Goal: Transaction & Acquisition: Purchase product/service

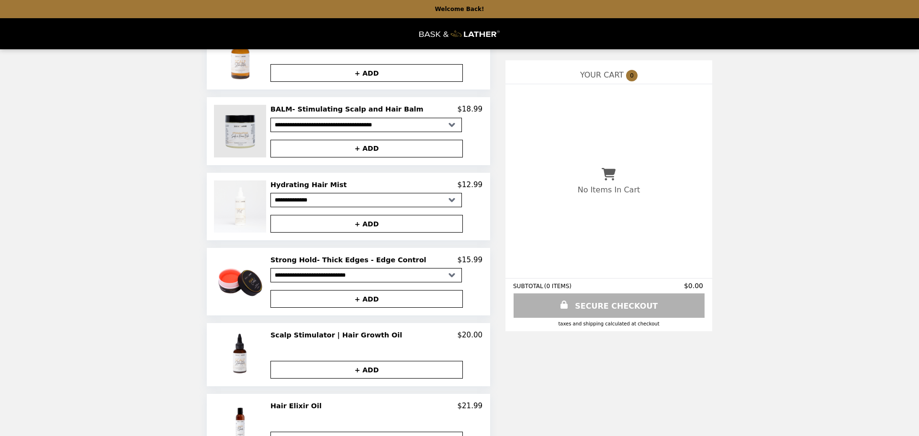
scroll to position [542, 0]
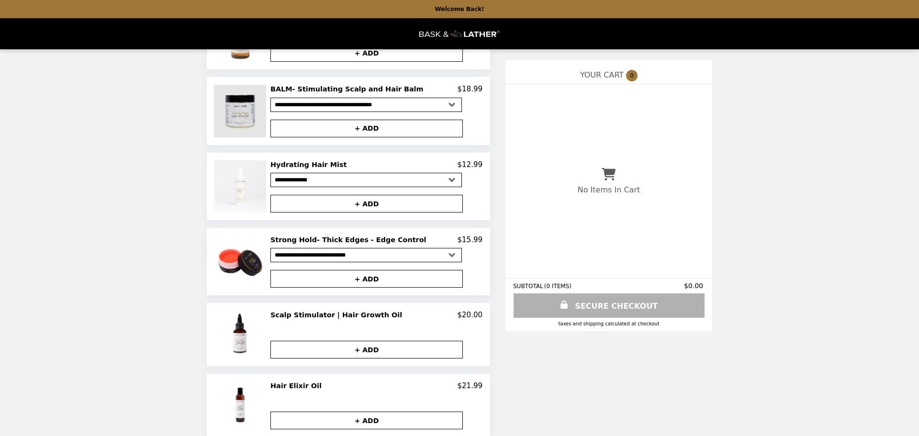
click at [235, 113] on img at bounding box center [241, 111] width 55 height 52
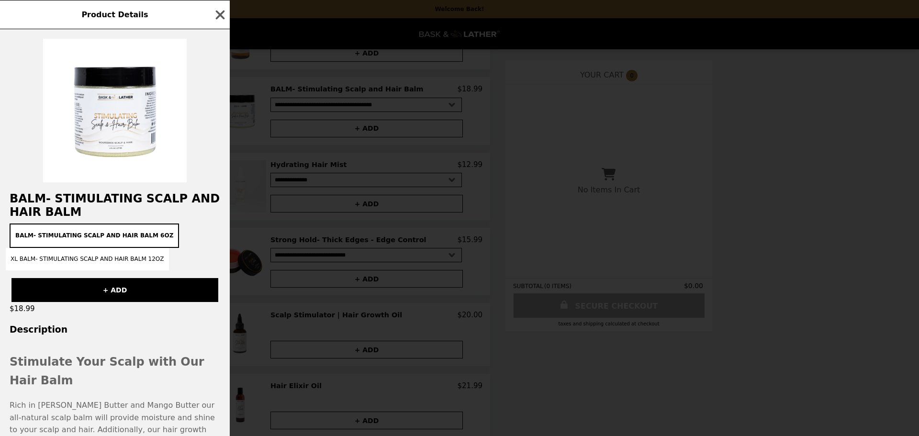
click at [71, 334] on h3 "Description" at bounding box center [115, 329] width 230 height 10
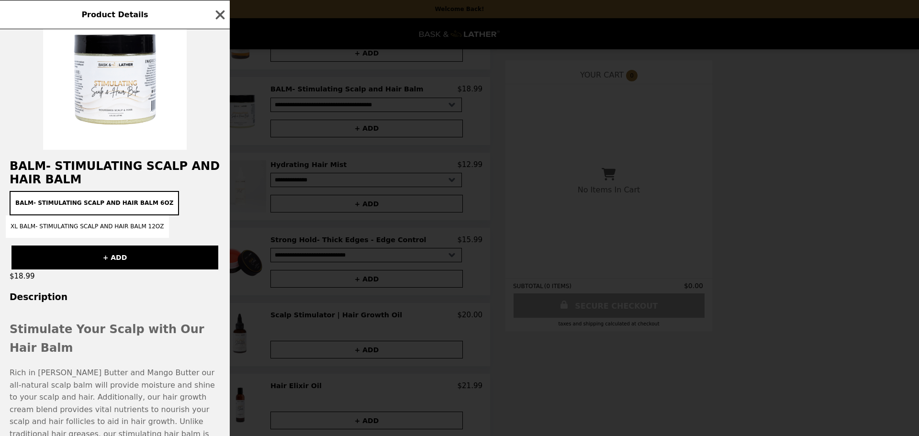
scroll to position [0, 0]
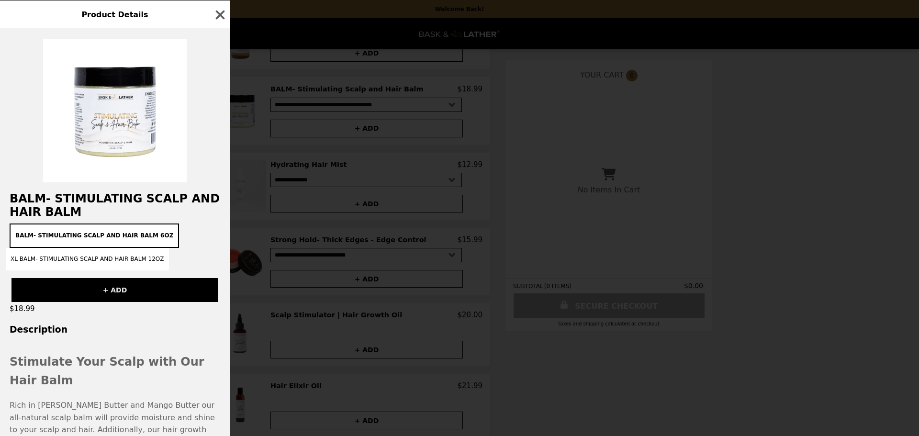
click at [98, 290] on button "+ ADD" at bounding box center [114, 290] width 207 height 24
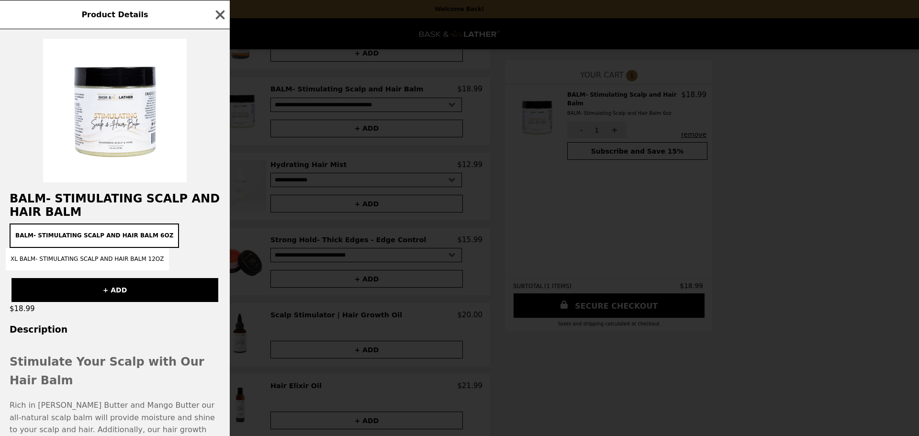
click at [850, 161] on div "Product Details BALM- Stimulating Scalp and Hair Balm BALM- Stimulating Scalp a…" at bounding box center [459, 218] width 919 height 436
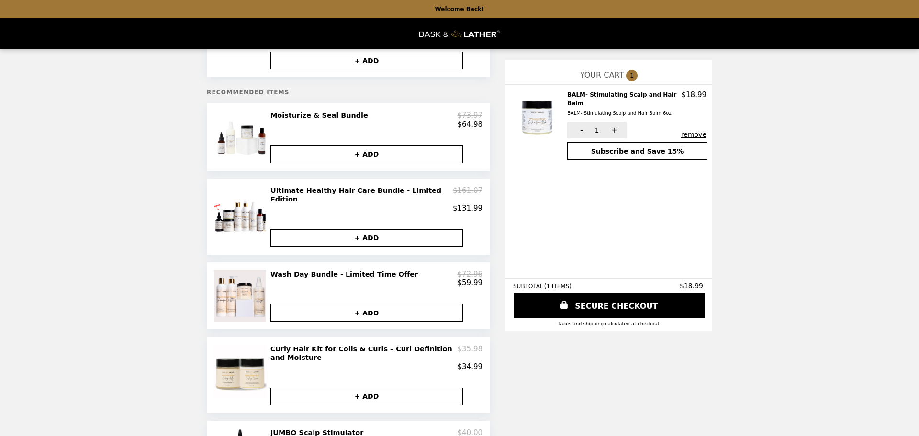
scroll to position [121, 0]
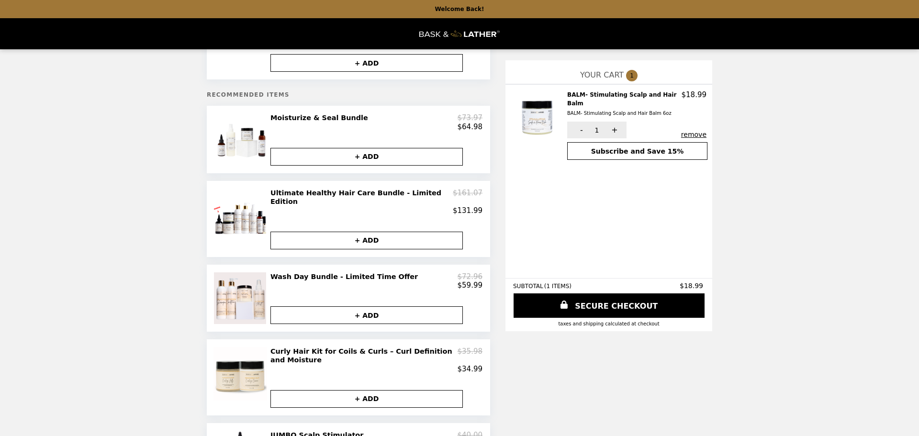
click at [374, 272] on h2 "Wash Day Bundle - Limited Time Offer" at bounding box center [345, 276] width 151 height 9
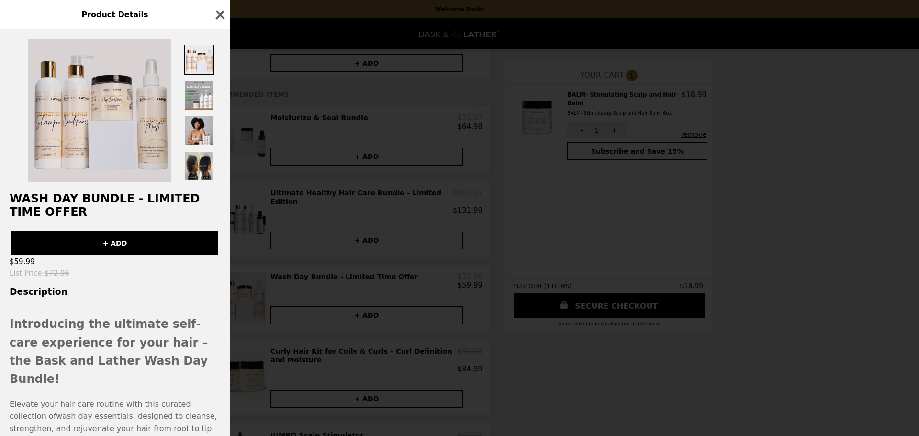
click at [129, 162] on img at bounding box center [100, 111] width 144 height 144
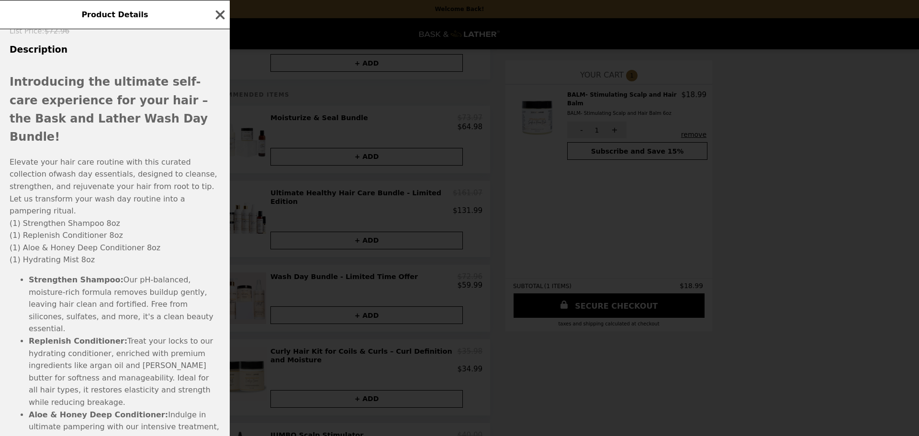
scroll to position [244, 0]
click at [226, 15] on icon "button" at bounding box center [220, 15] width 14 height 14
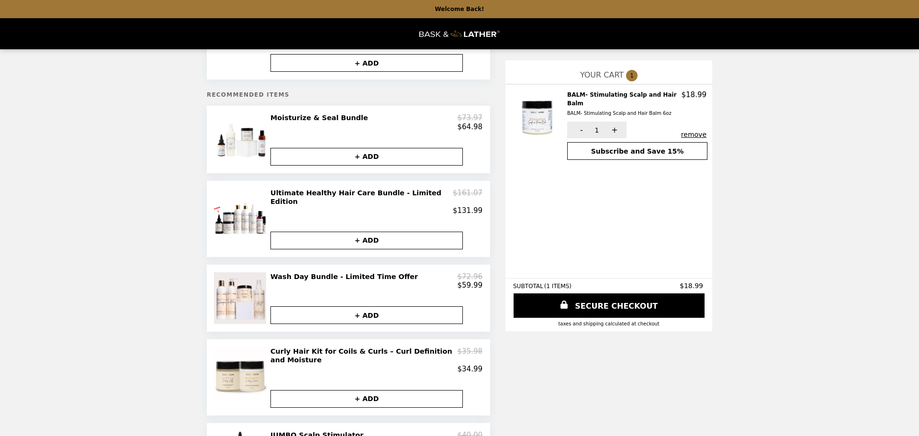
click at [287, 195] on h2 "Ultimate Healthy Hair Care Bundle - Limited Edition" at bounding box center [361, 198] width 182 height 18
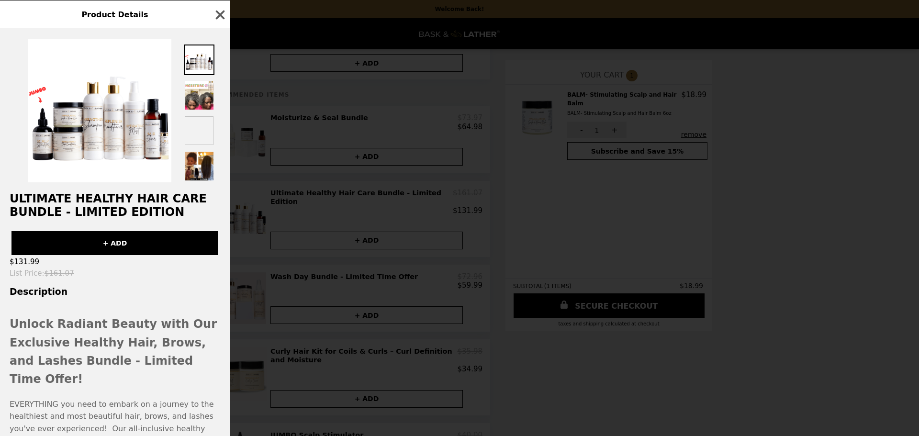
click at [140, 183] on div "Ultimate Healthy Hair Care Bundle - Limited Edition + ADD $131.99 List Price : …" at bounding box center [115, 232] width 230 height 407
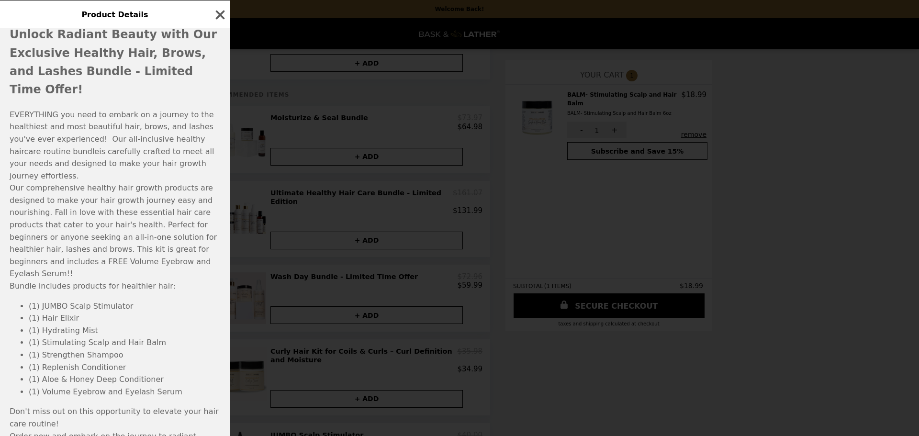
scroll to position [304, 0]
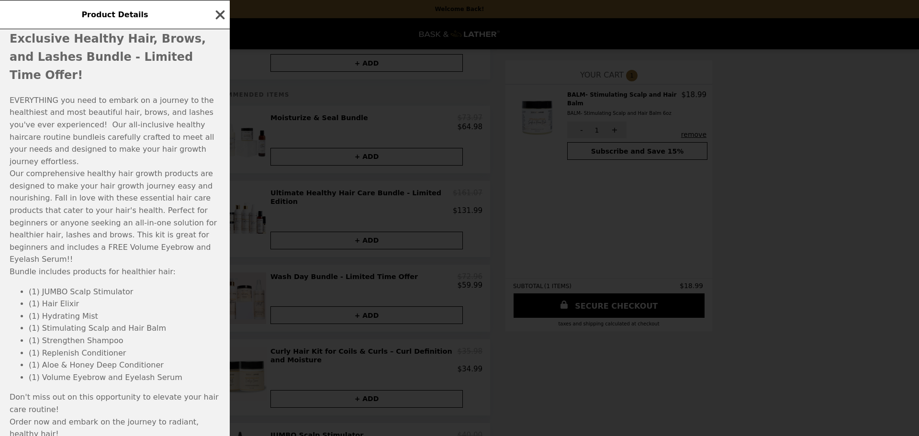
click at [226, 15] on icon "button" at bounding box center [220, 15] width 14 height 14
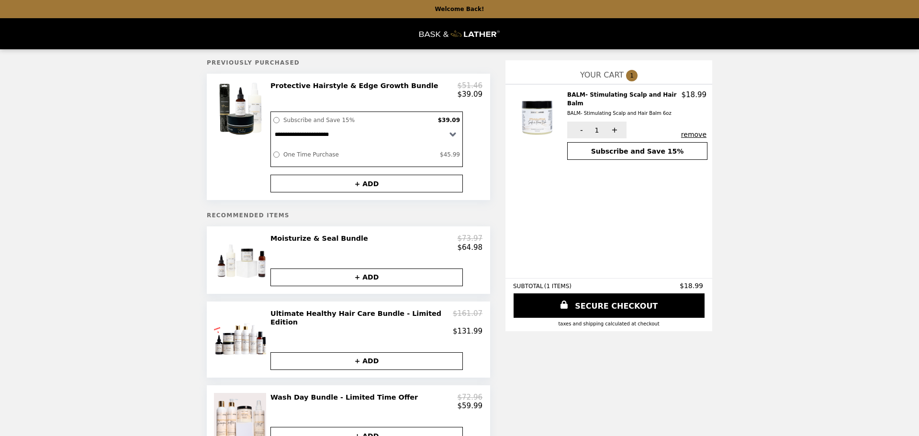
scroll to position [0, 0]
click at [295, 245] on div "$64.98" at bounding box center [376, 248] width 212 height 9
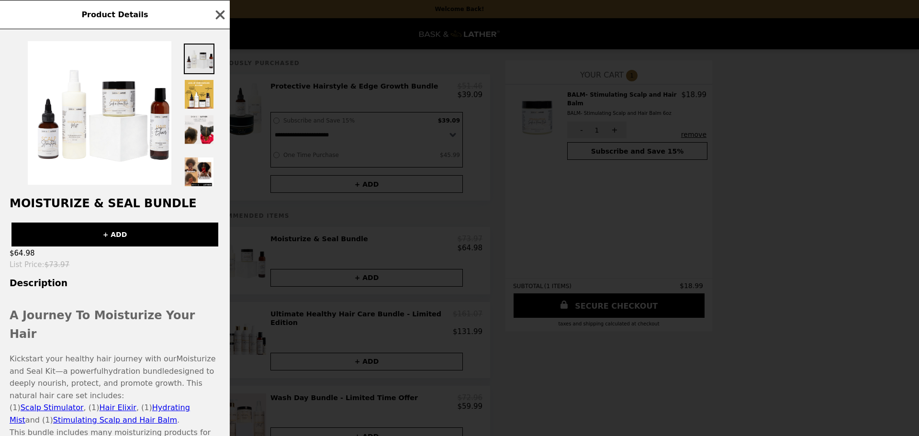
click at [194, 57] on img at bounding box center [199, 59] width 31 height 31
click at [193, 92] on img at bounding box center [199, 94] width 31 height 31
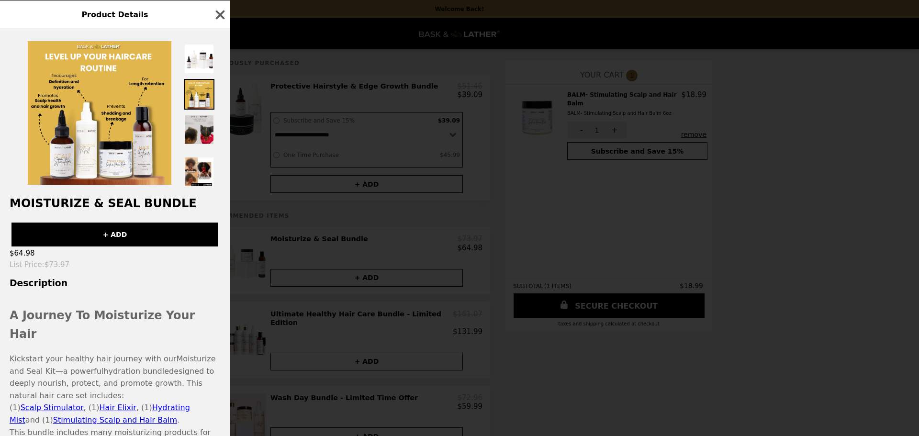
click at [188, 125] on img at bounding box center [199, 129] width 31 height 31
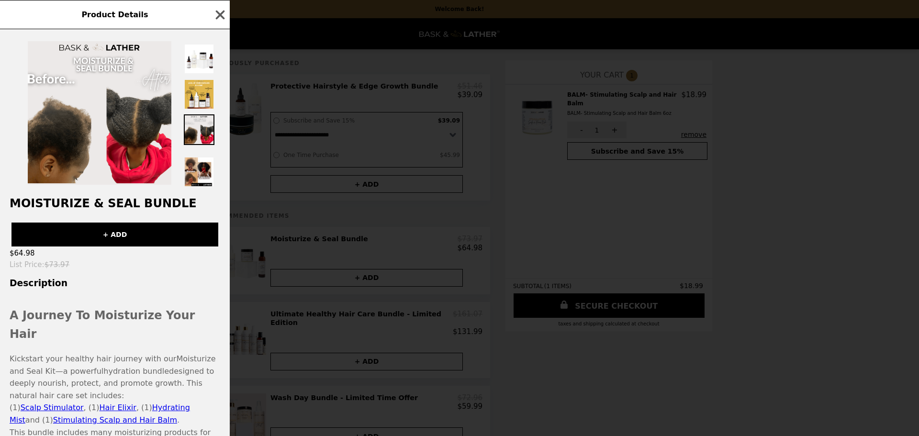
click at [208, 75] on div at bounding box center [199, 113] width 31 height 148
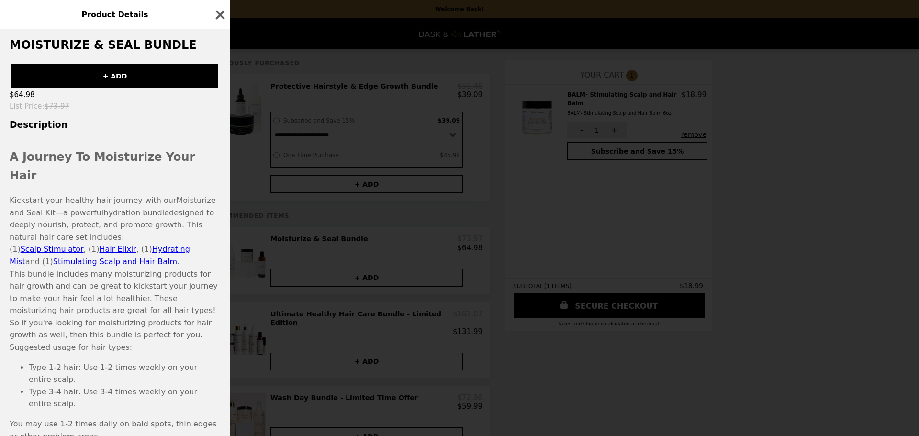
scroll to position [173, 0]
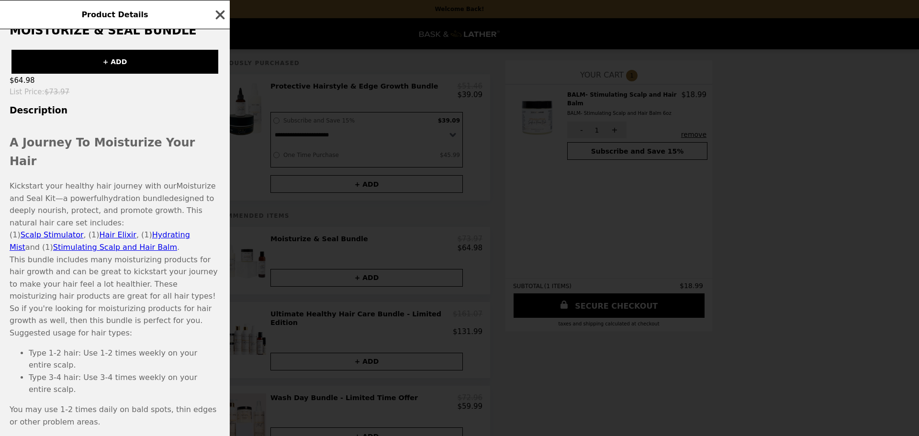
click at [217, 19] on icon "button" at bounding box center [220, 15] width 14 height 14
